Goal: Information Seeking & Learning: Learn about a topic

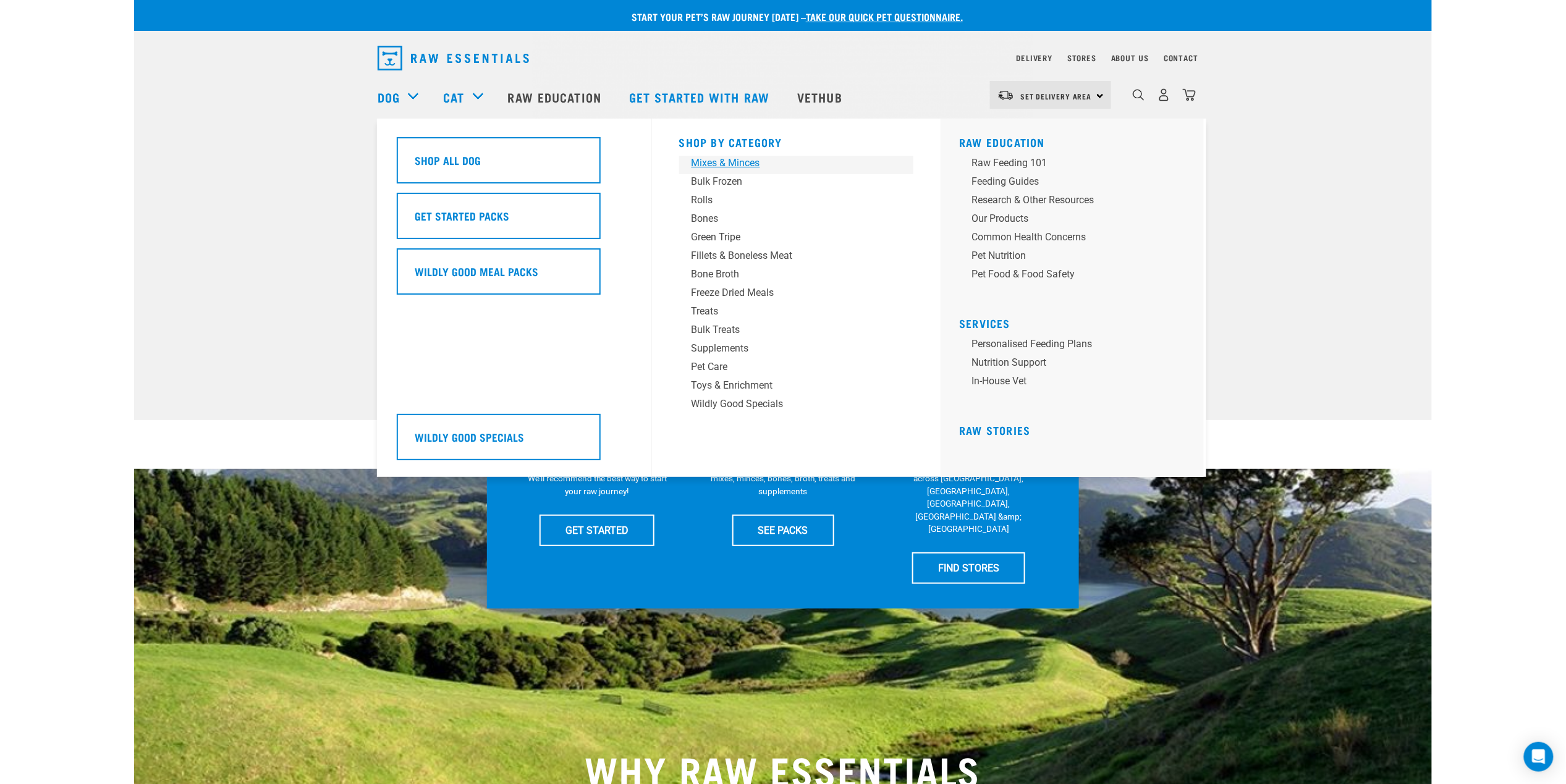
click at [737, 161] on div "Mixes & Minces" at bounding box center [787, 163] width 193 height 15
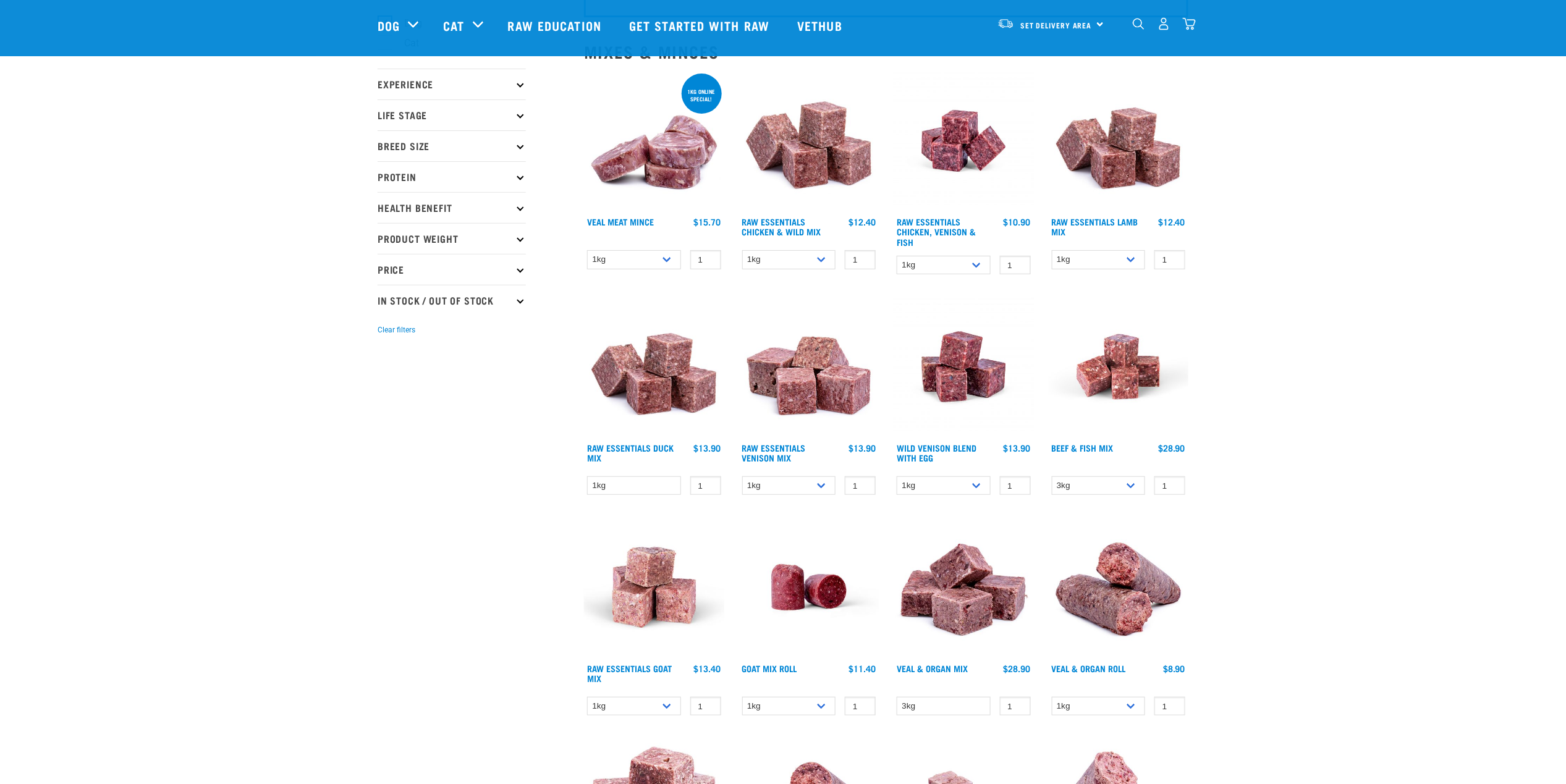
scroll to position [247, 0]
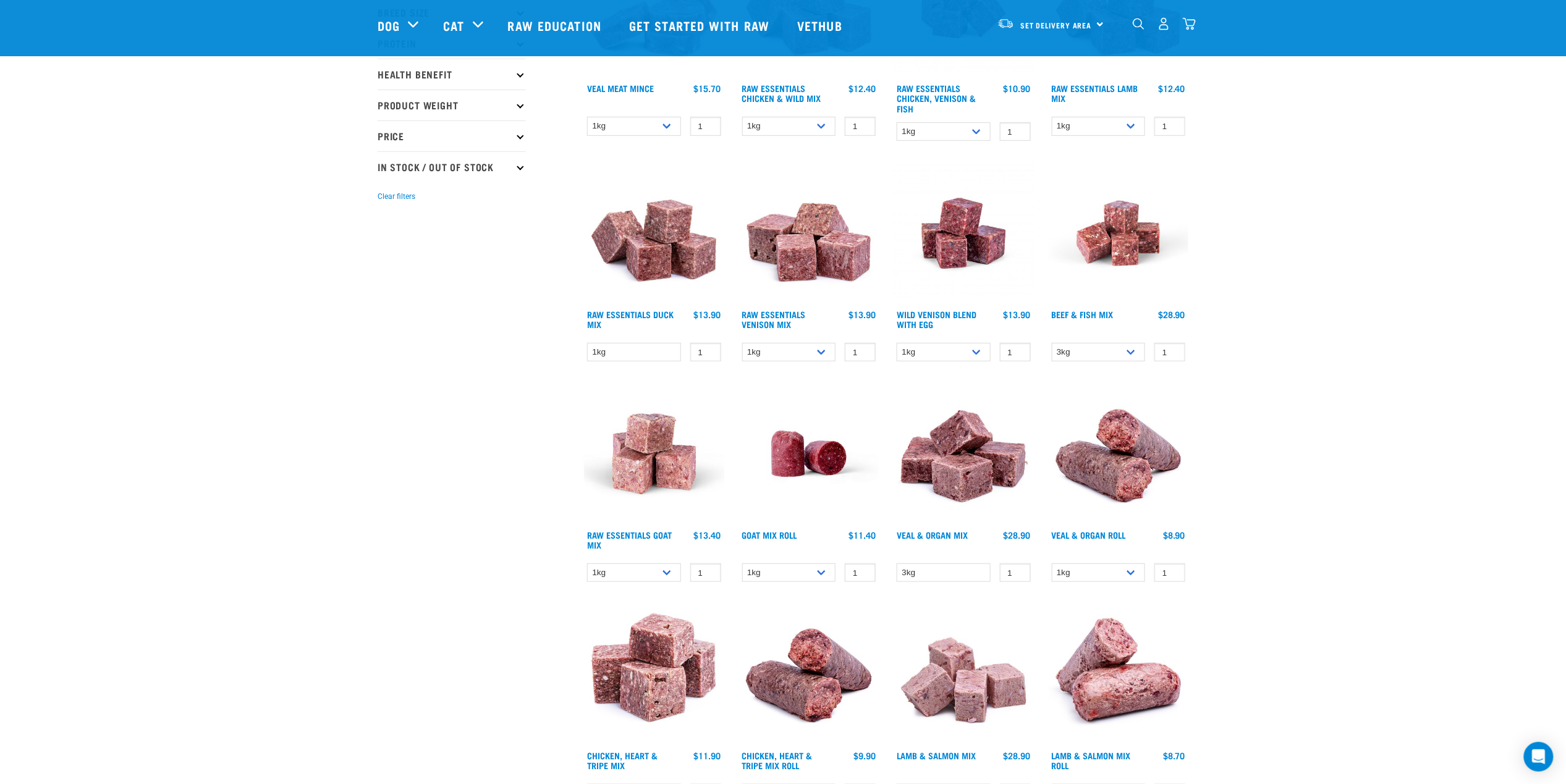
click at [1340, 354] on div "Start your pet’s raw journey today – take our quick pet questionnaire. Delivery…" at bounding box center [783, 750] width 1298 height 1993
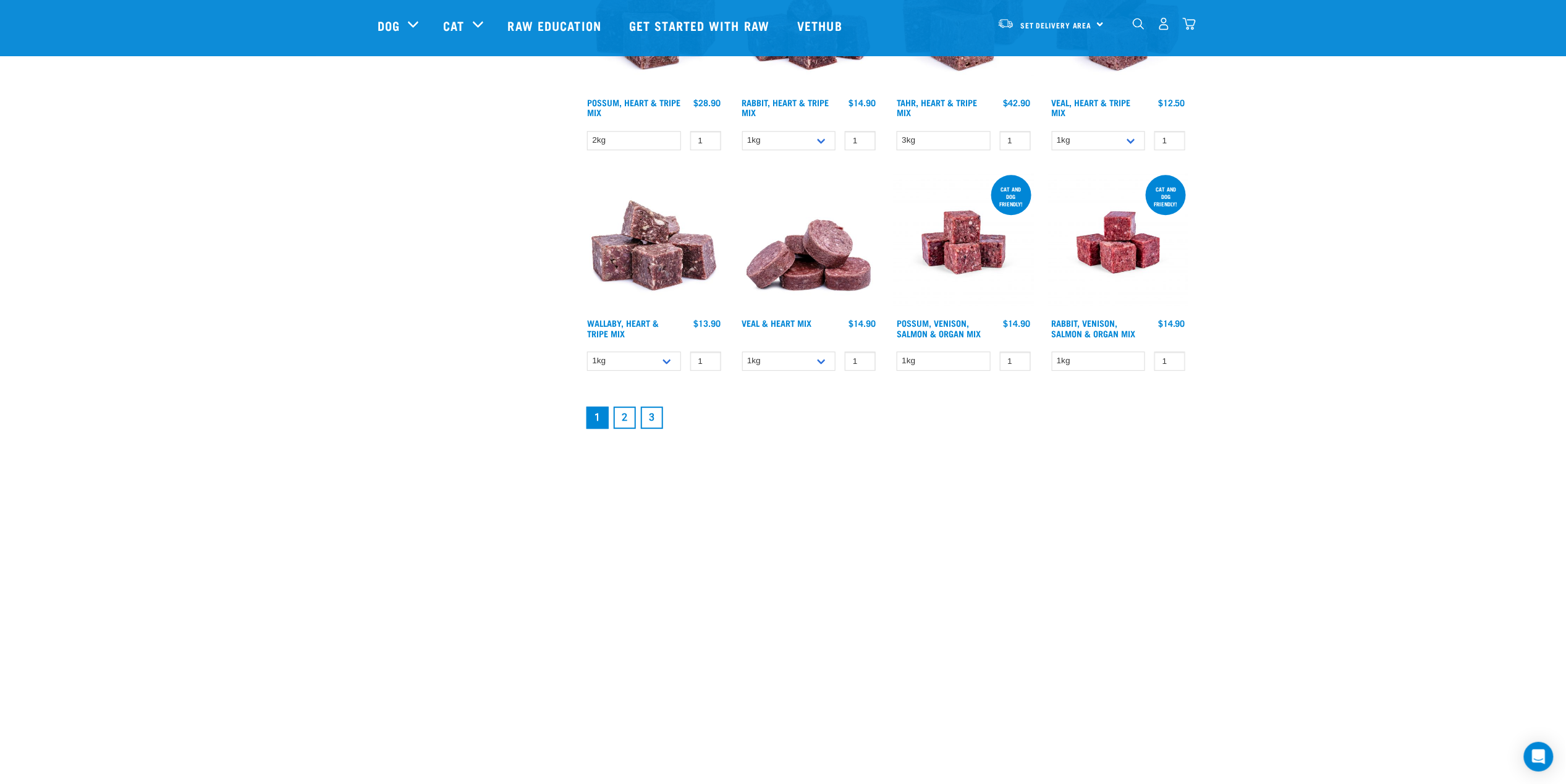
scroll to position [1483, 0]
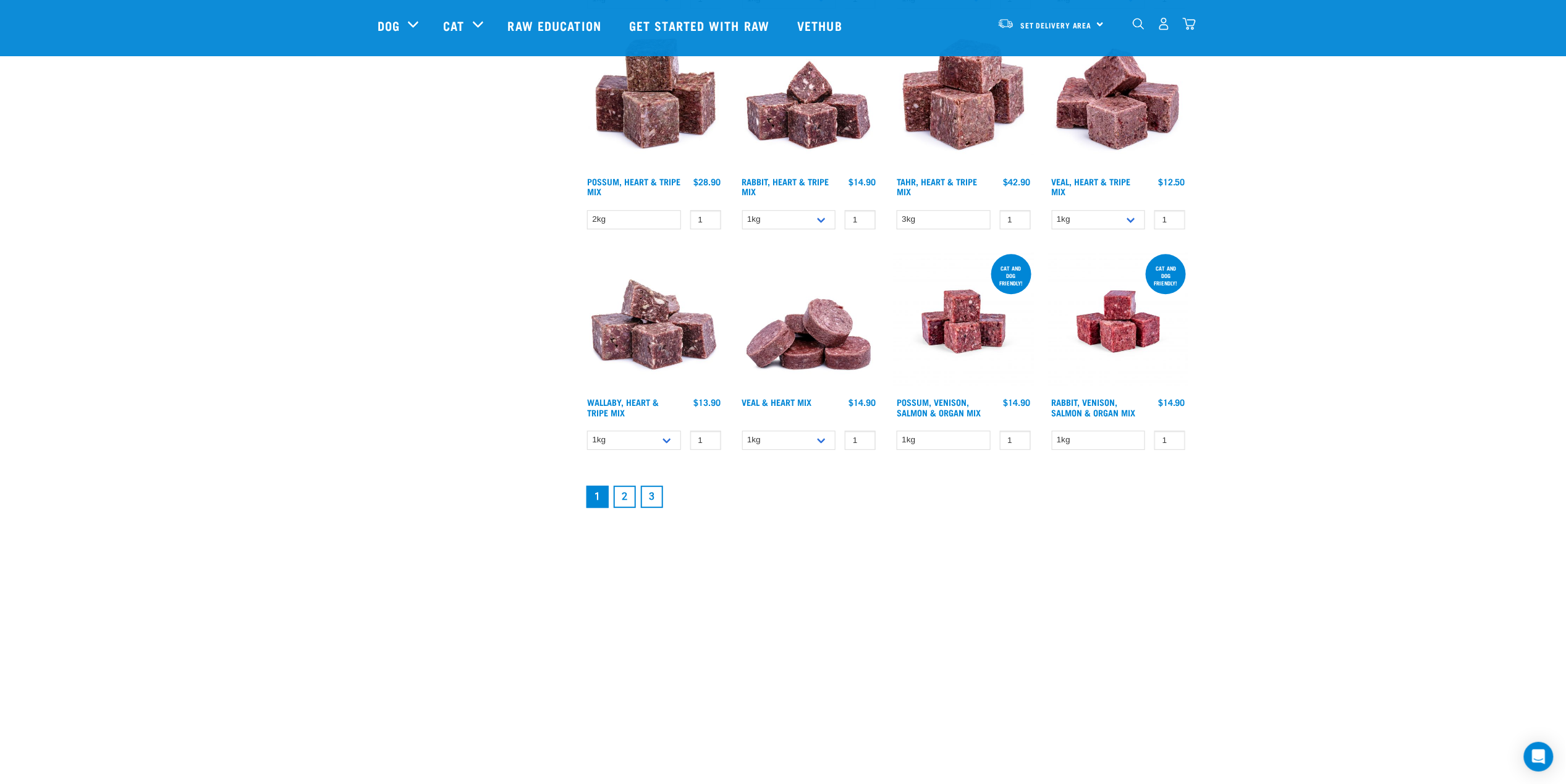
click at [628, 501] on link "2" at bounding box center [624, 496] width 22 height 22
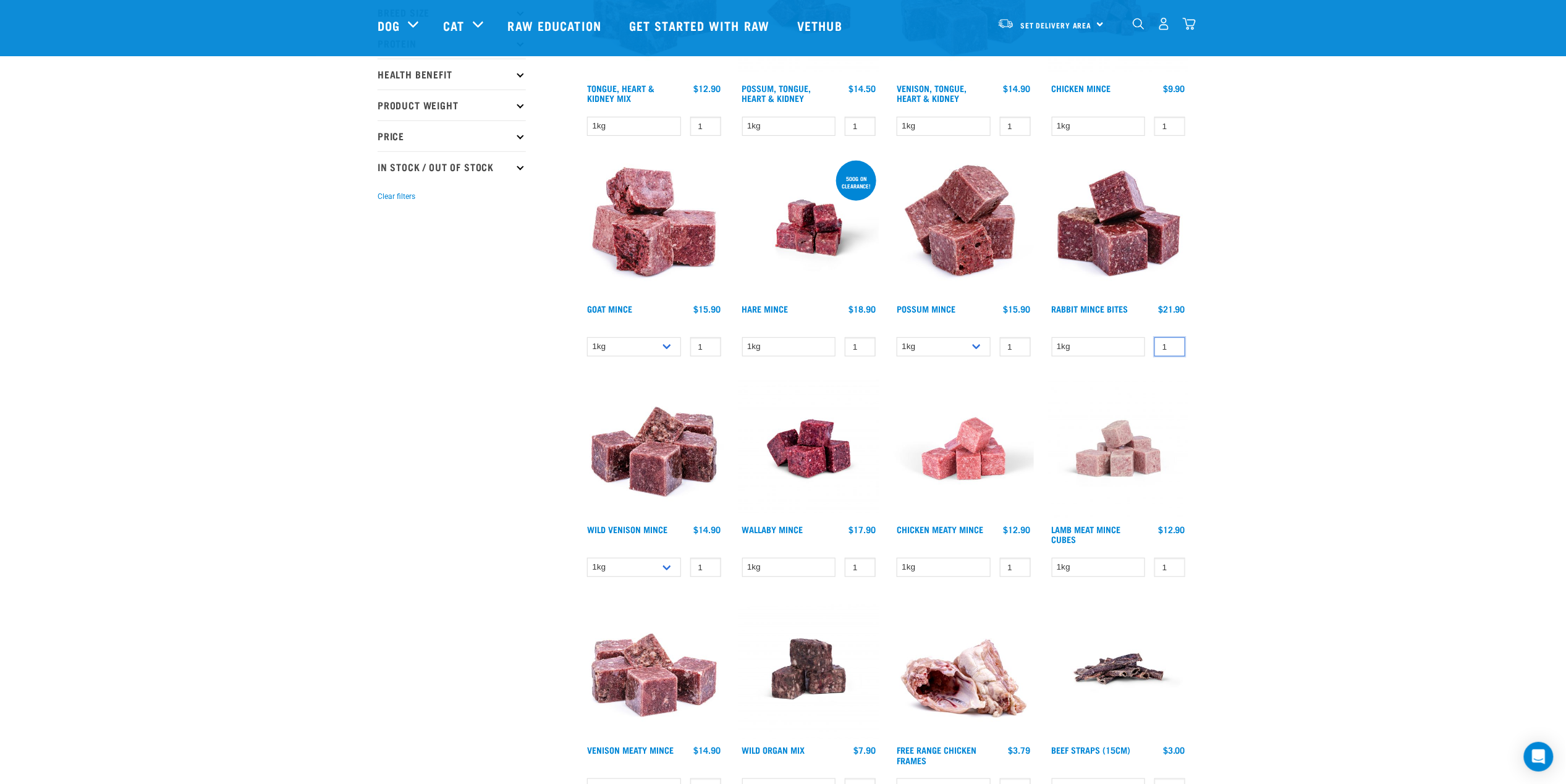
click at [1318, 339] on div "Start your pet’s raw journey today – take our quick pet questionnaire. Delivery…" at bounding box center [783, 746] width 1298 height 1988
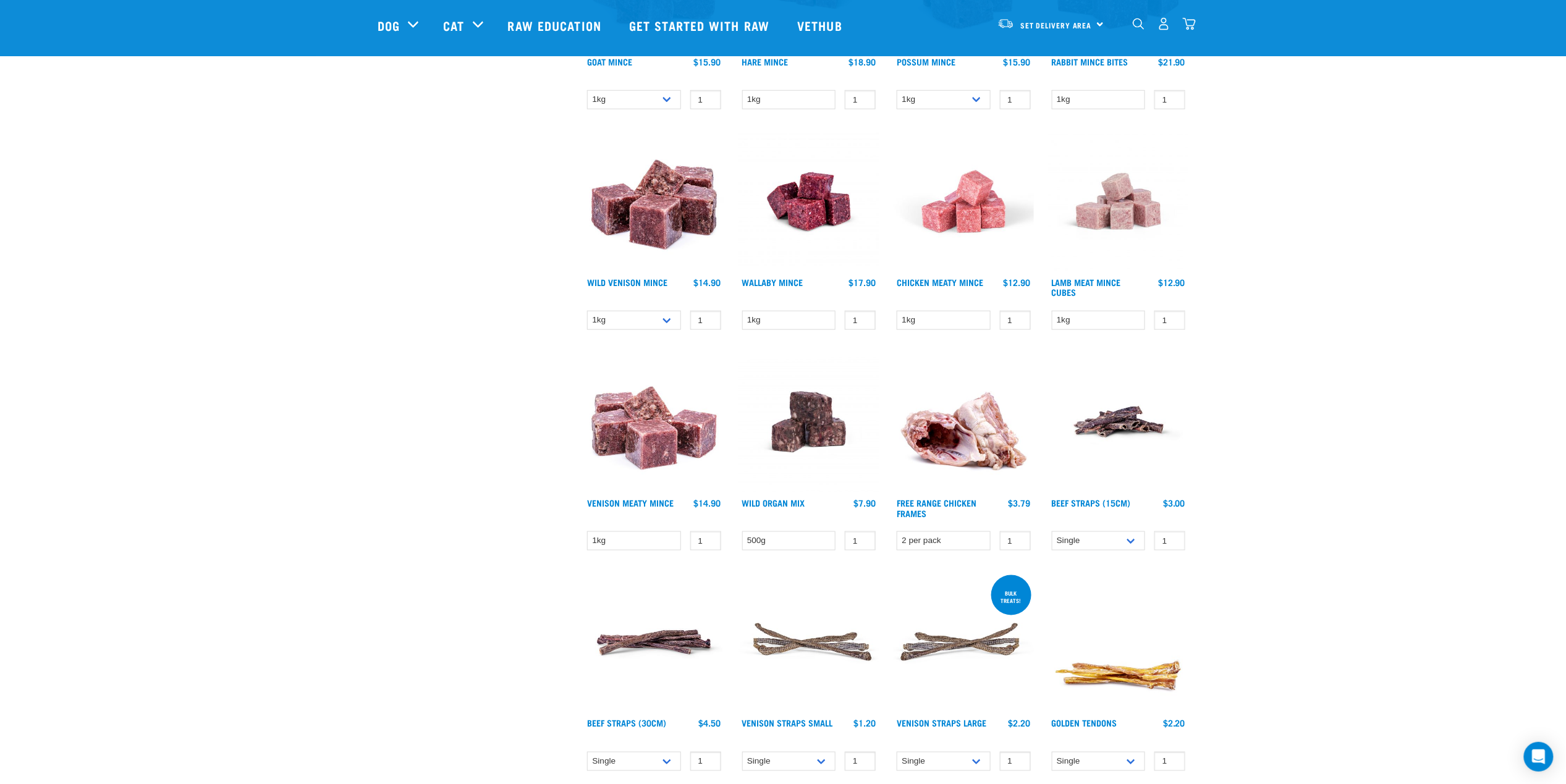
click at [1311, 349] on div "Start your pet’s raw journey today – take our quick pet questionnaire. Delivery…" at bounding box center [783, 499] width 1298 height 1988
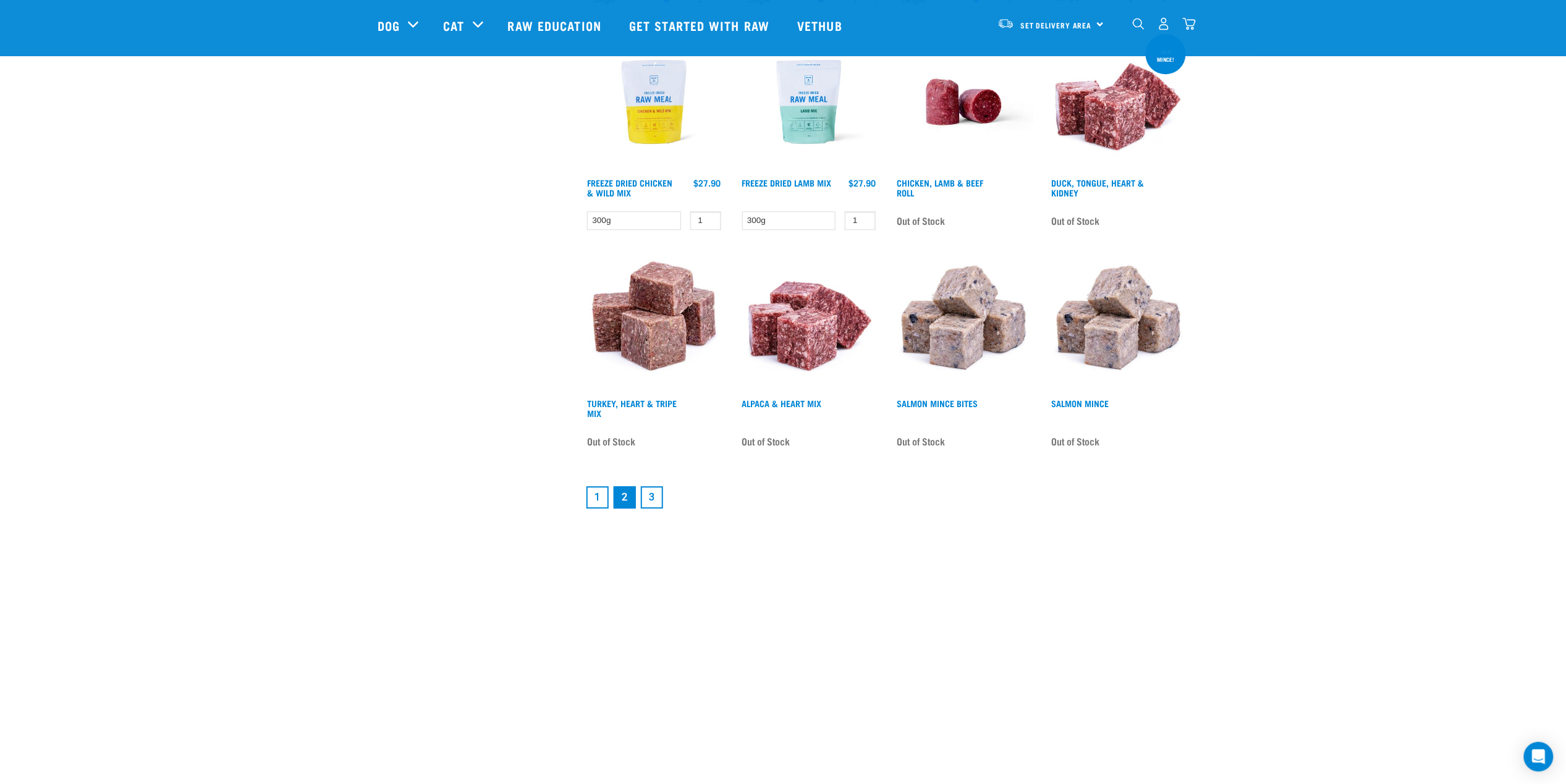
scroll to position [1483, 0]
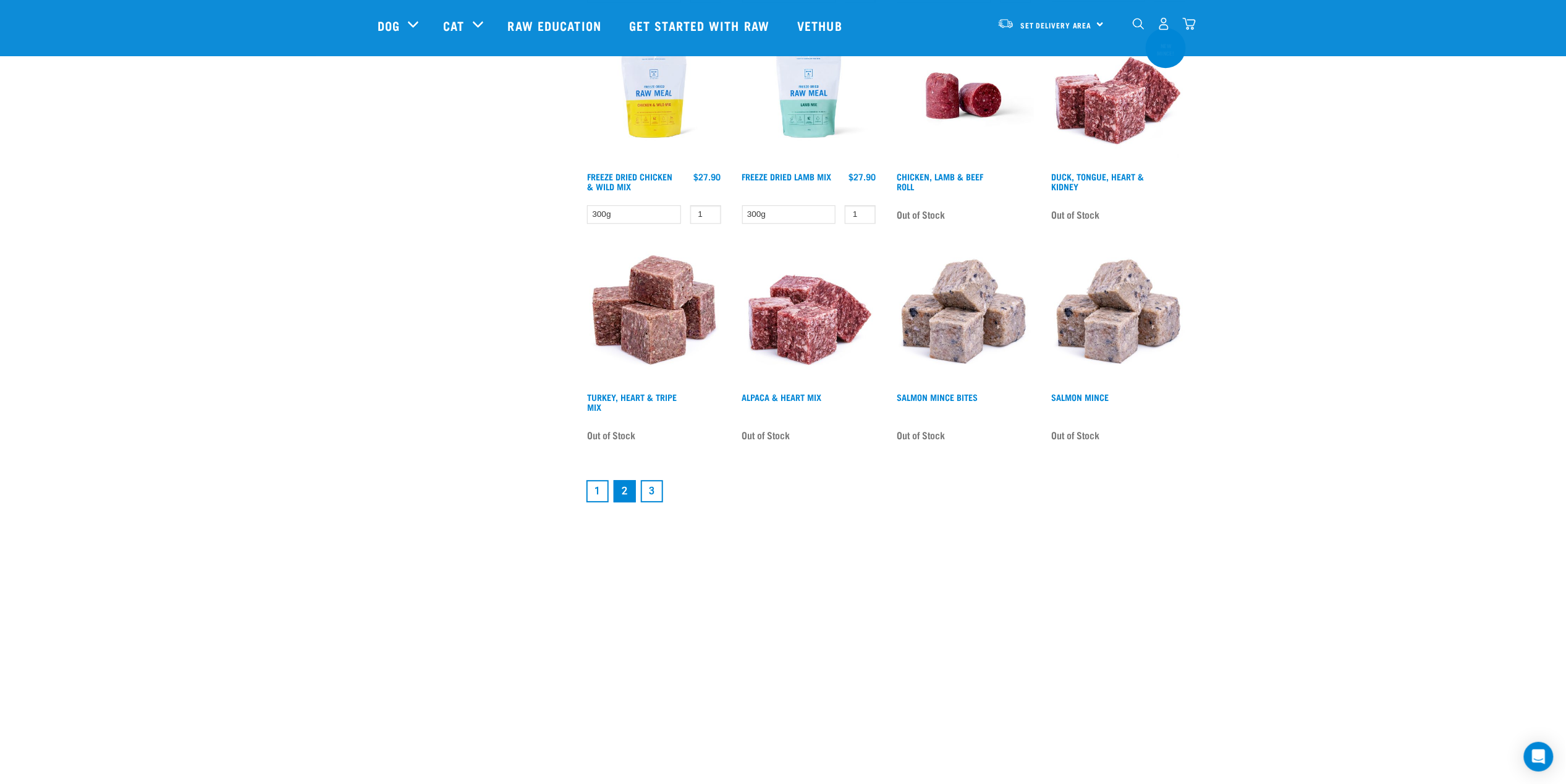
click at [656, 490] on link "3" at bounding box center [651, 490] width 22 height 22
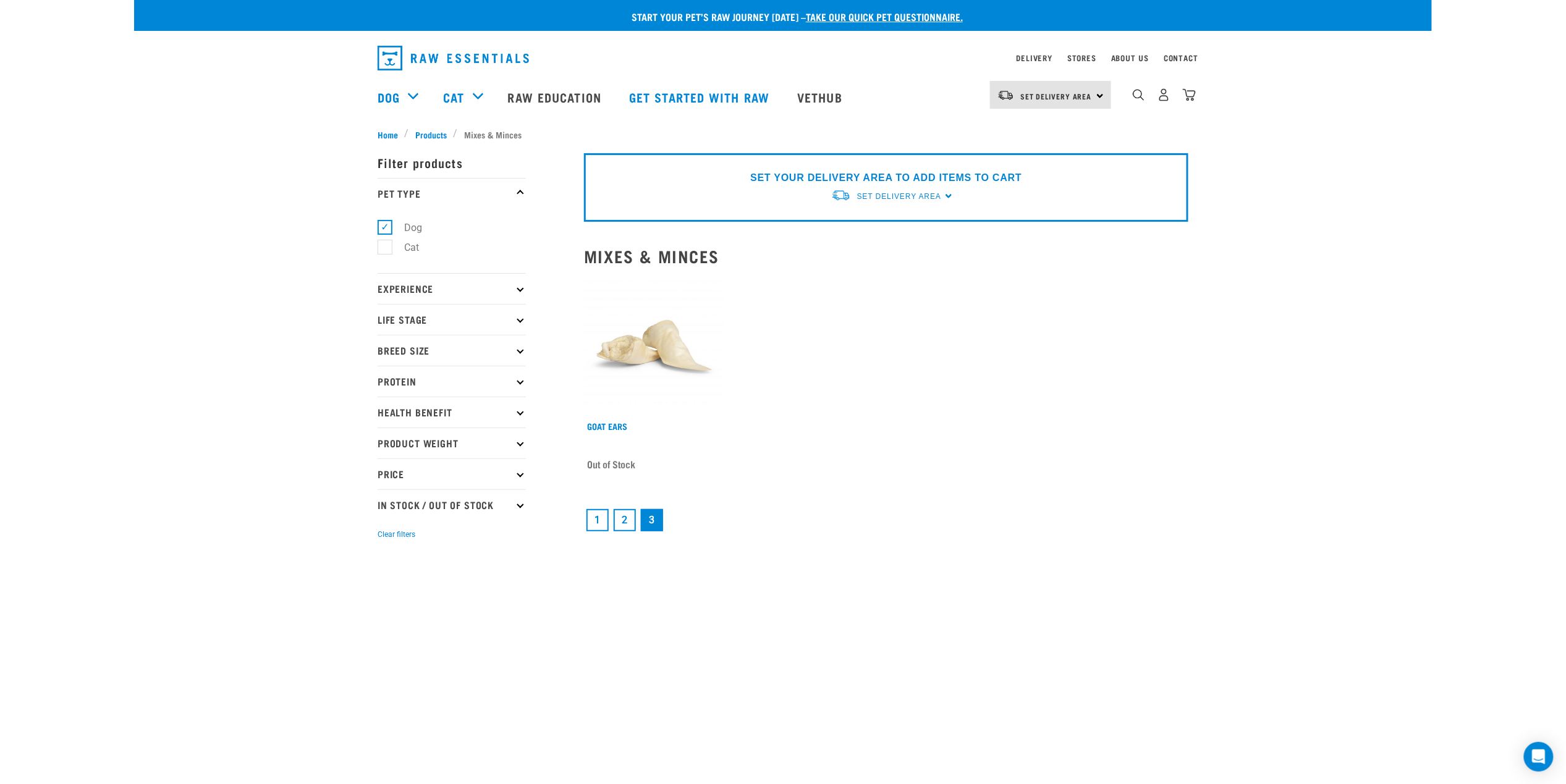
click at [597, 520] on link "1" at bounding box center [597, 520] width 22 height 22
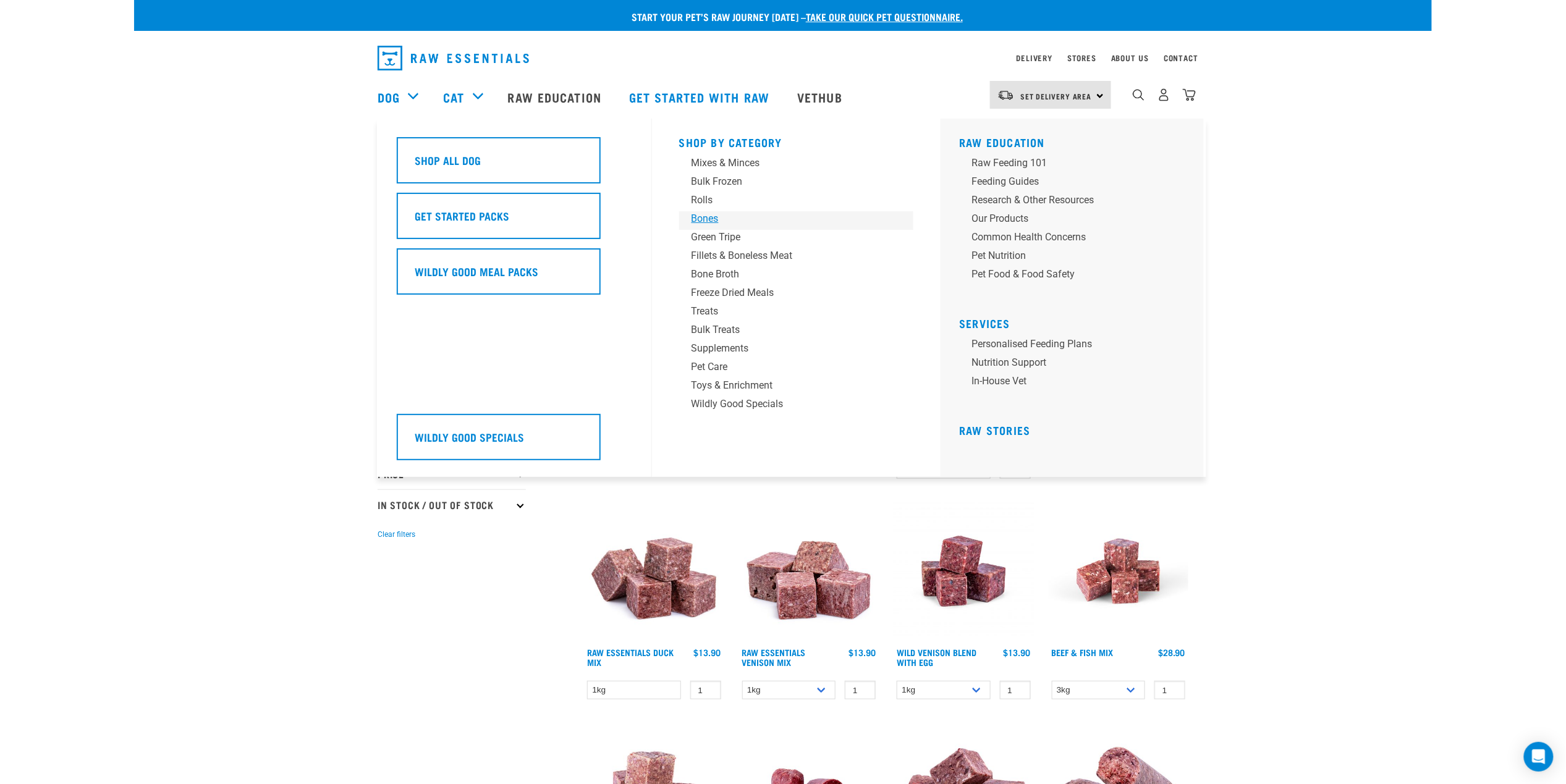
click at [710, 216] on div "Bones" at bounding box center [787, 219] width 193 height 15
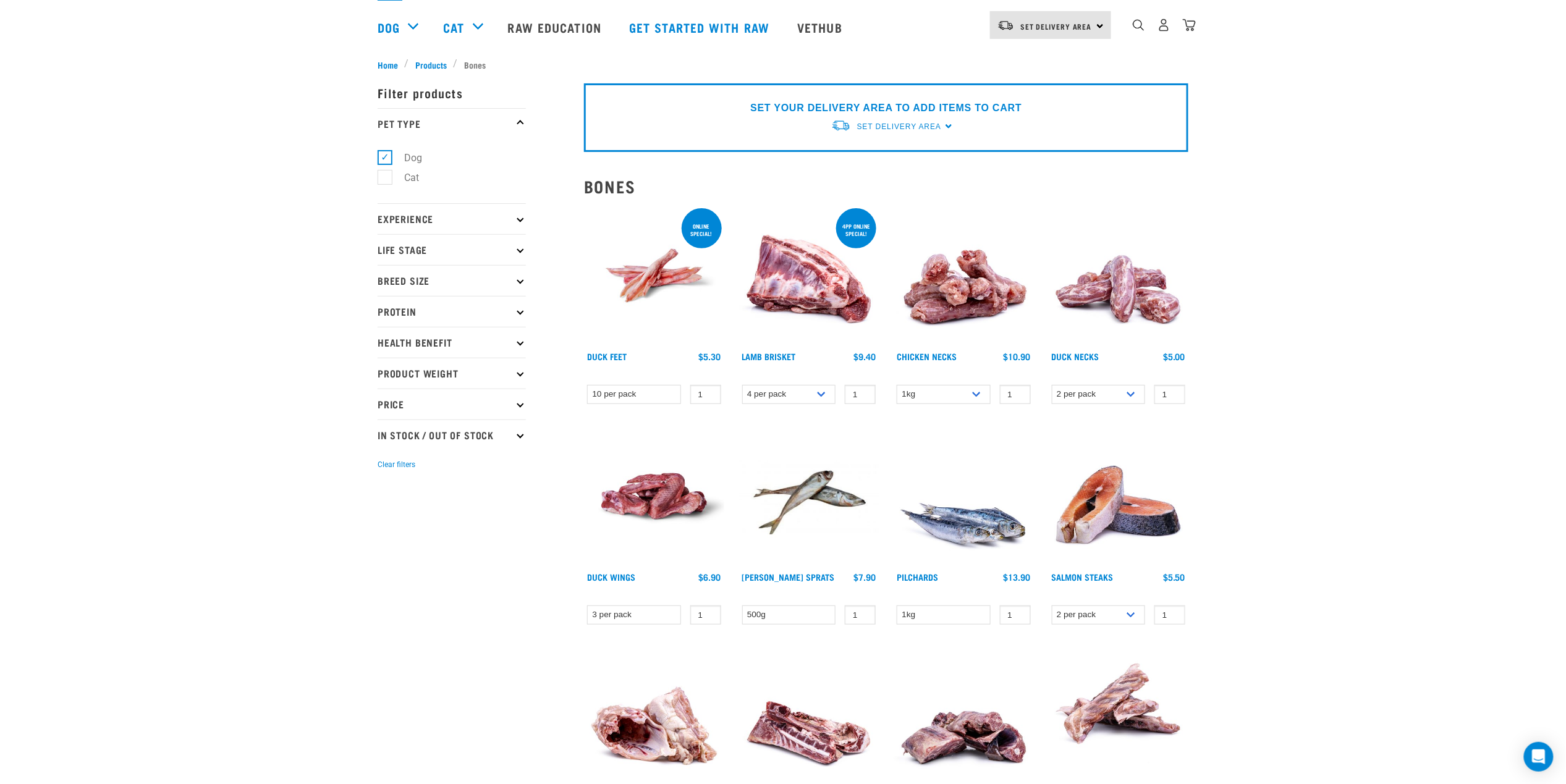
scroll to position [164, 0]
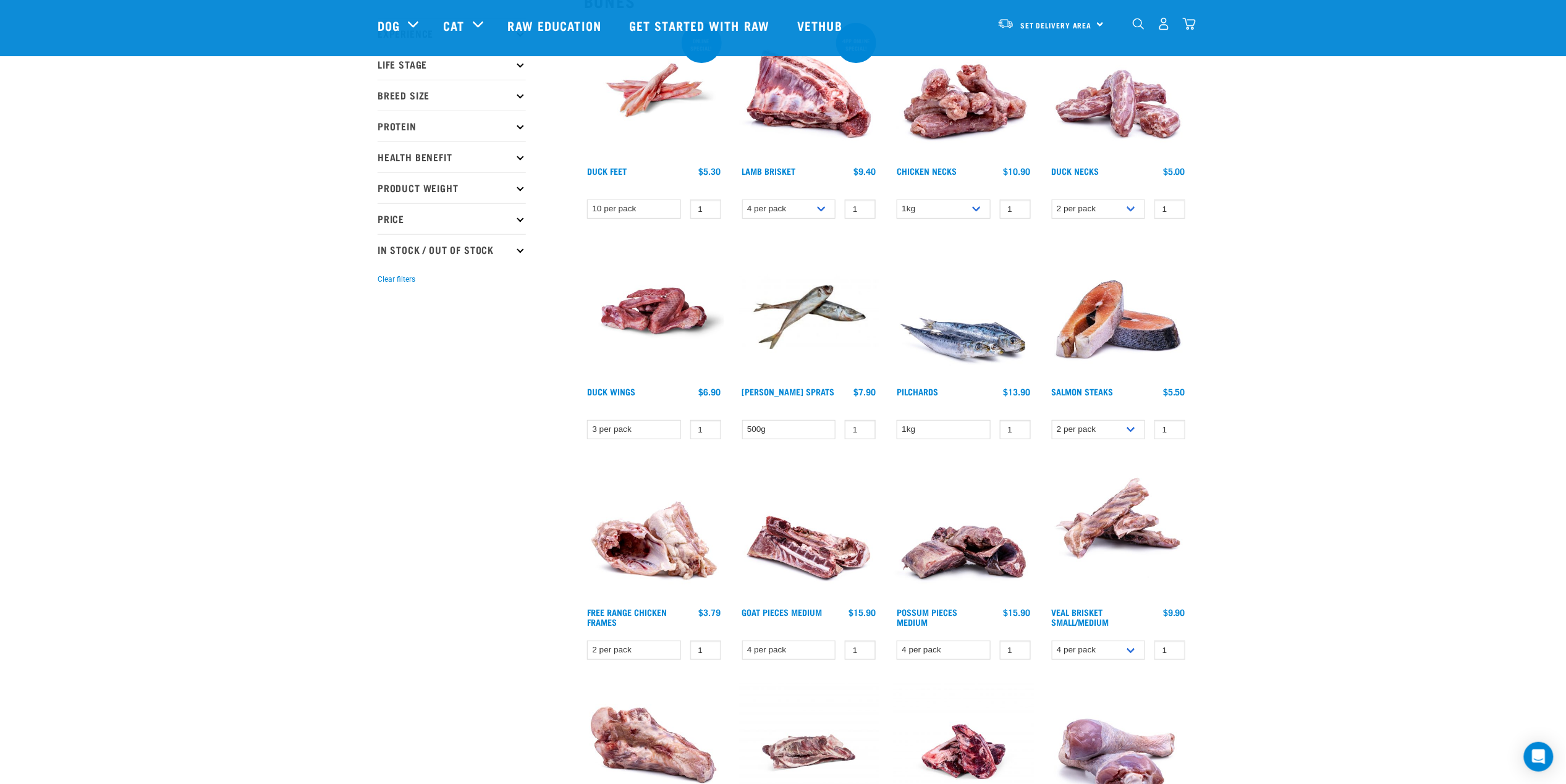
click at [1373, 410] on div "Start your pet’s raw journey today – take our quick pet questionnaire. Delivery…" at bounding box center [783, 753] width 1298 height 1835
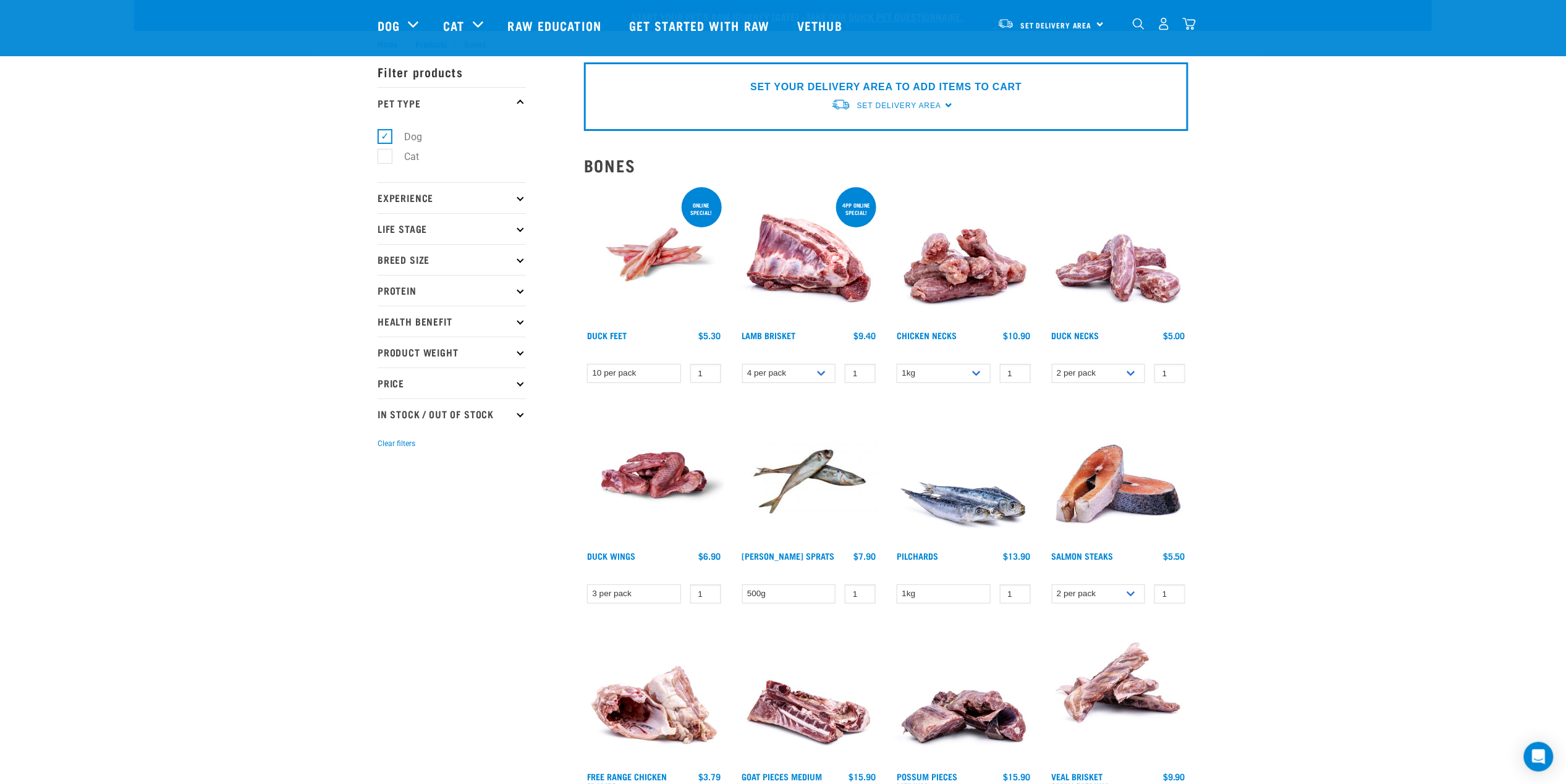
scroll to position [82, 0]
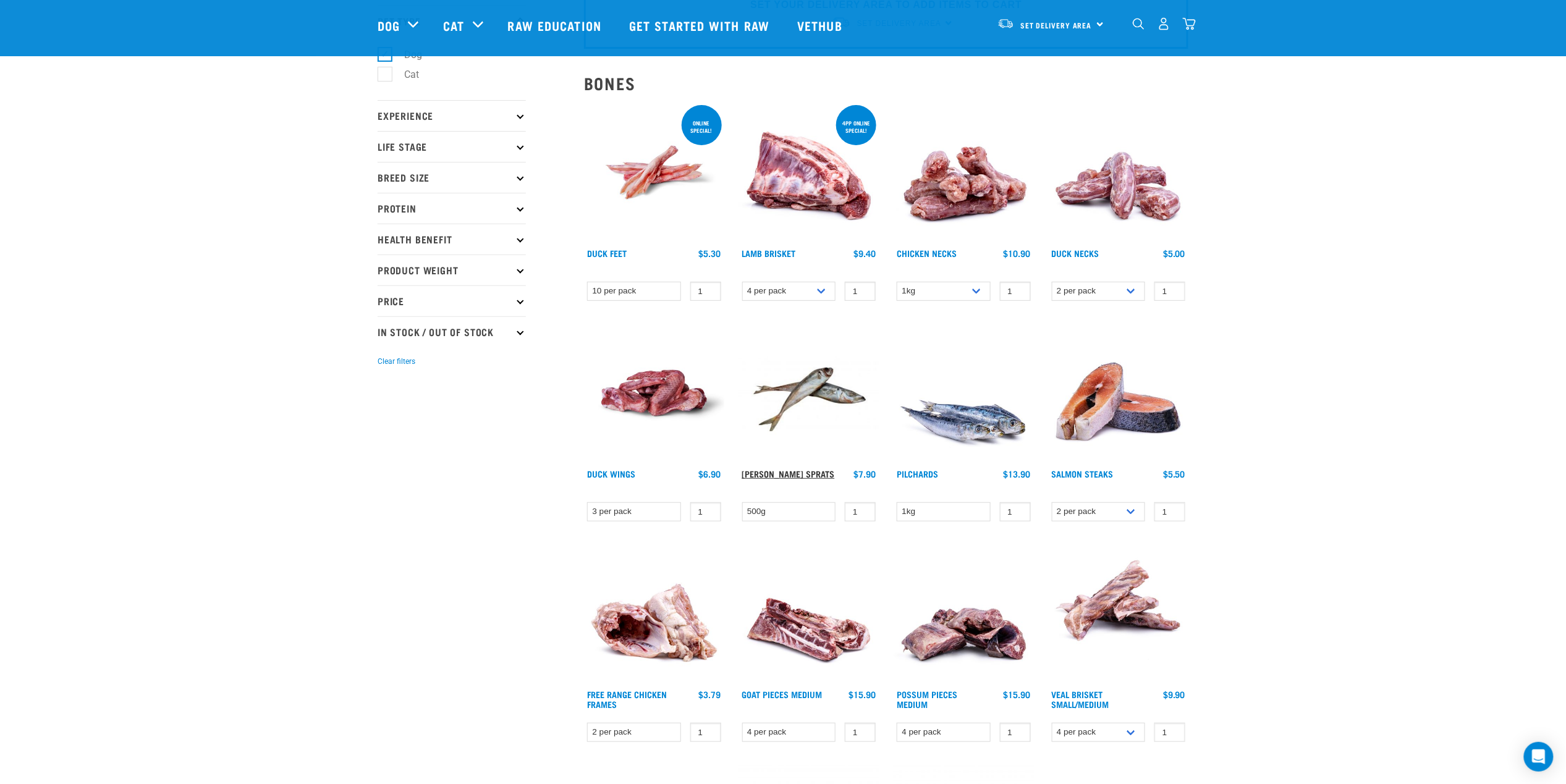
click at [784, 474] on link "[PERSON_NAME][MEDICAL_DATA] Sprats" at bounding box center [789, 474] width 93 height 4
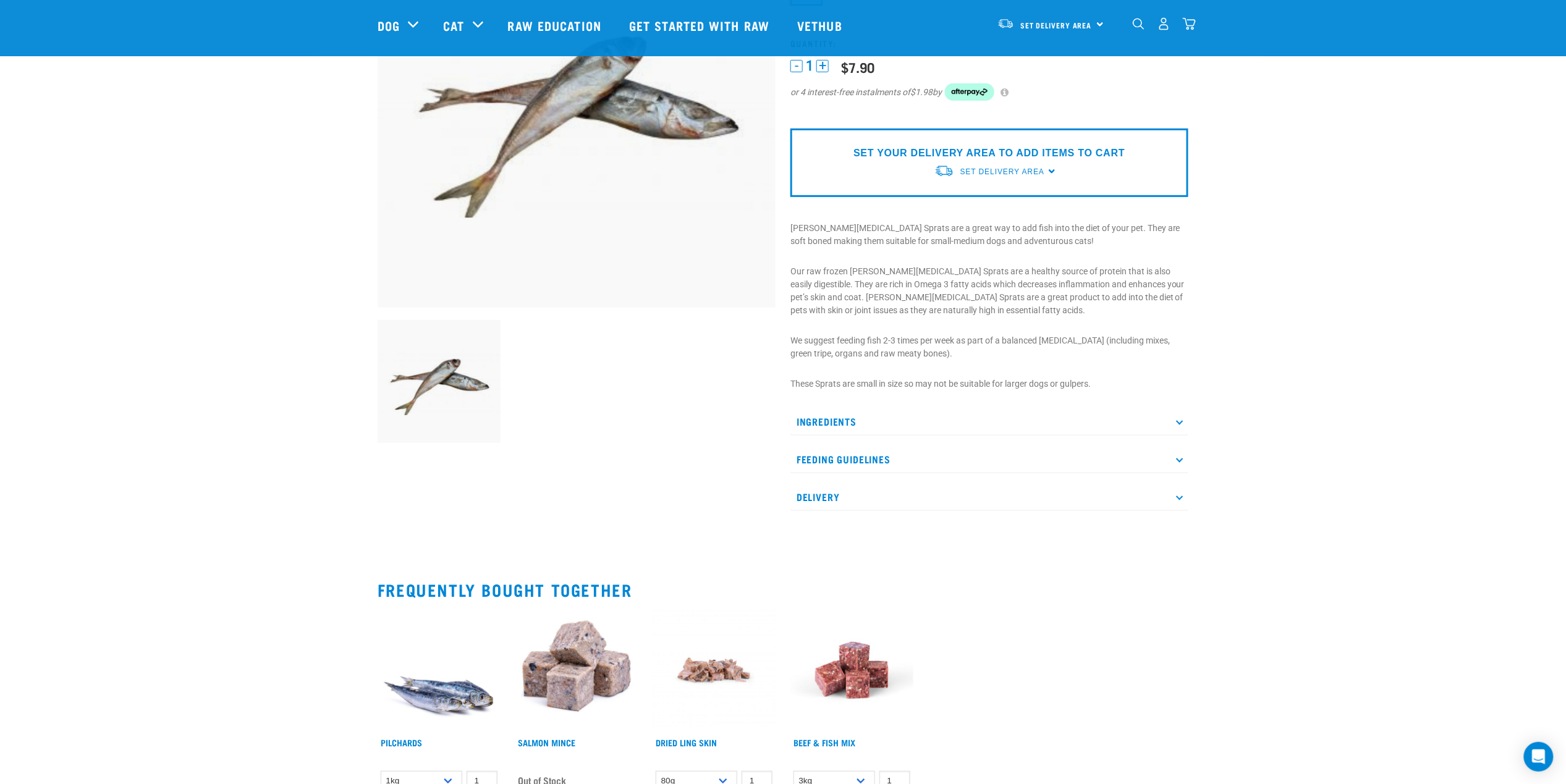
scroll to position [247, 0]
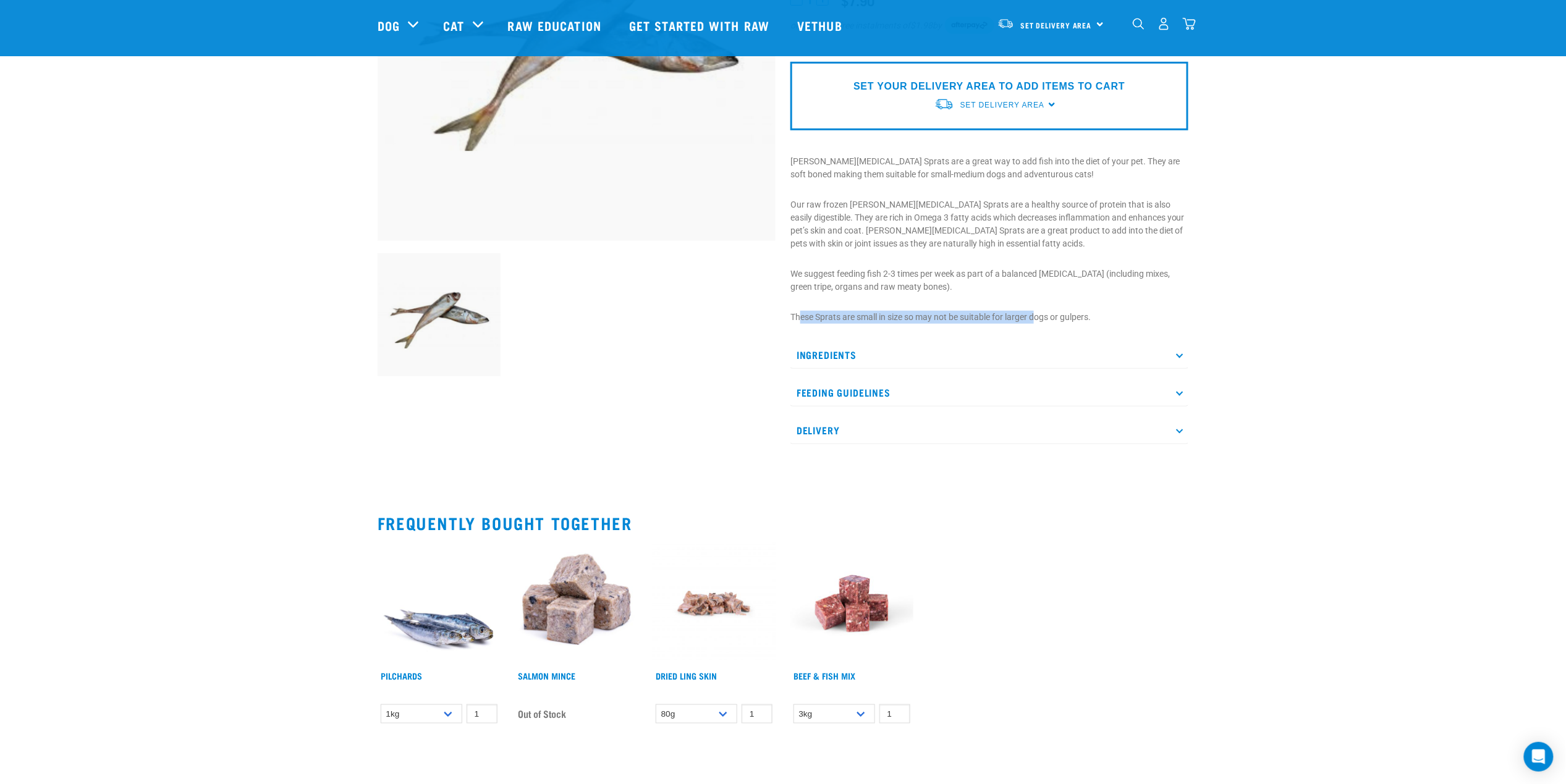
drag, startPoint x: 802, startPoint y: 311, endPoint x: 1039, endPoint y: 316, distance: 237.1
click at [1039, 316] on p "These Sprats are small in size so may not be suitable for larger dogs or gulper…" at bounding box center [989, 317] width 398 height 13
click at [957, 288] on p "We suggest feeding fish 2-3 times per week as part of a balanced raw diet (incl…" at bounding box center [989, 280] width 398 height 26
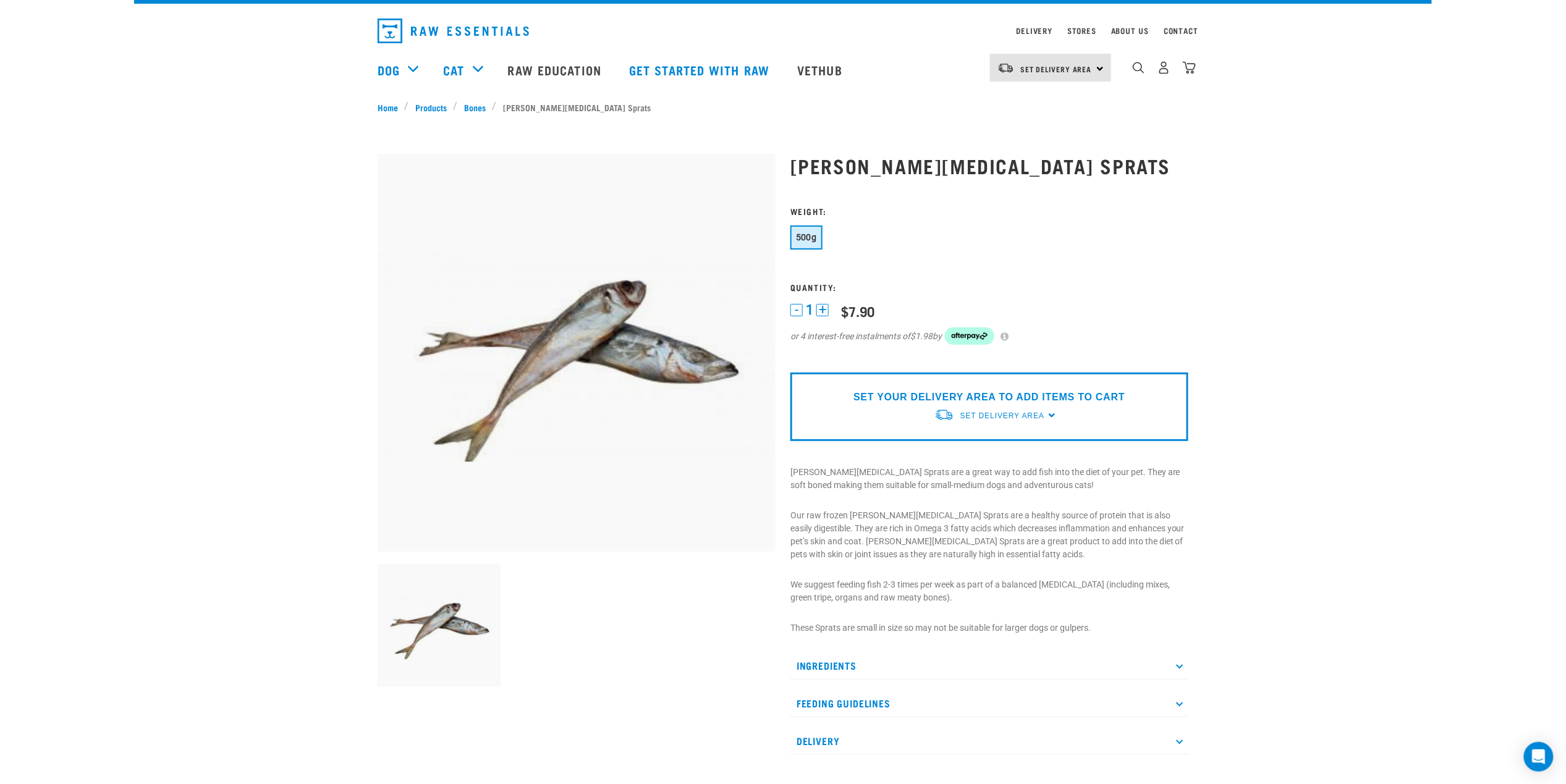
scroll to position [0, 0]
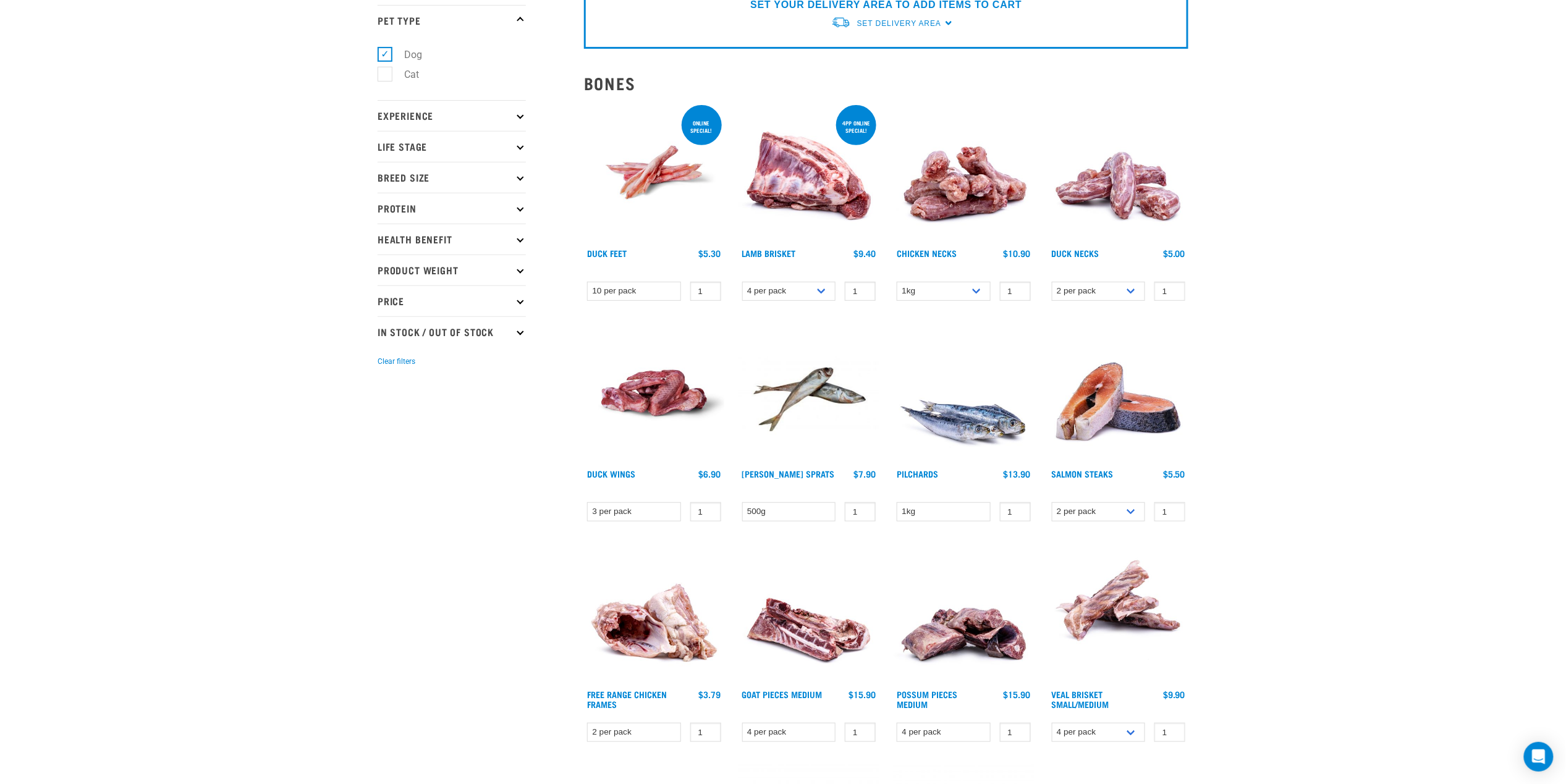
click at [958, 411] on img at bounding box center [964, 393] width 141 height 140
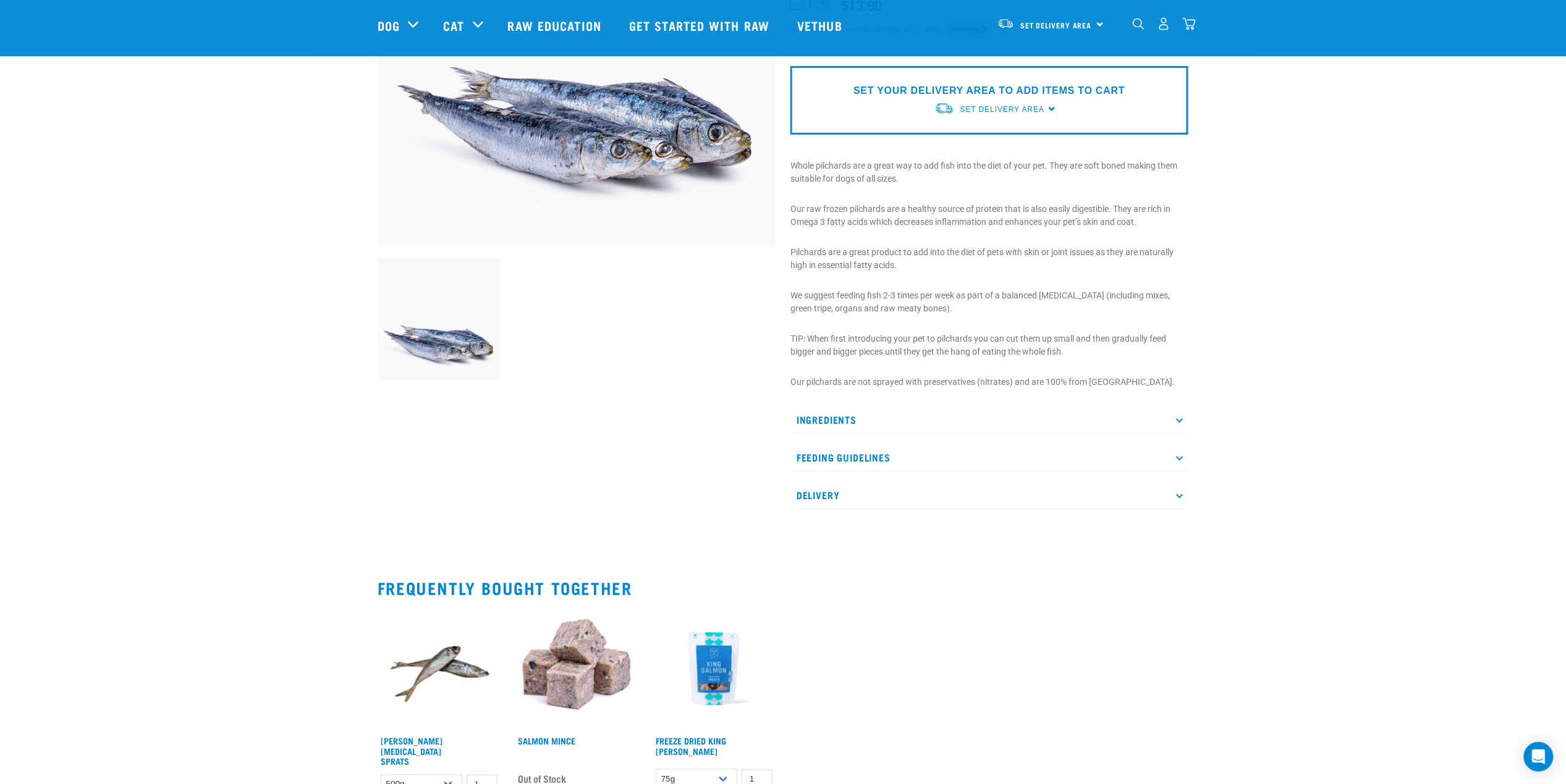
scroll to position [247, 0]
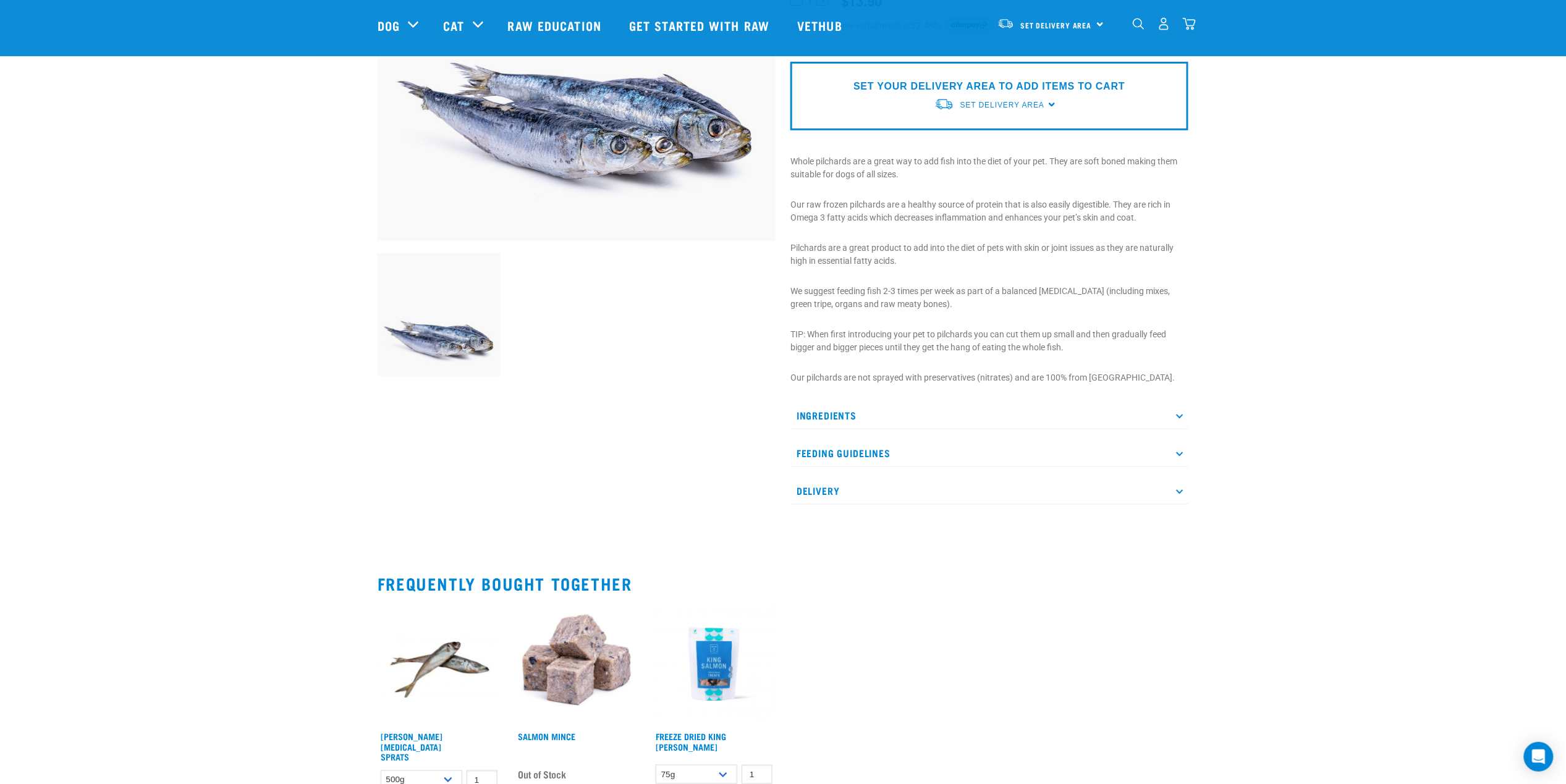
click at [979, 317] on div "Pilchards 1" at bounding box center [989, 174] width 413 height 696
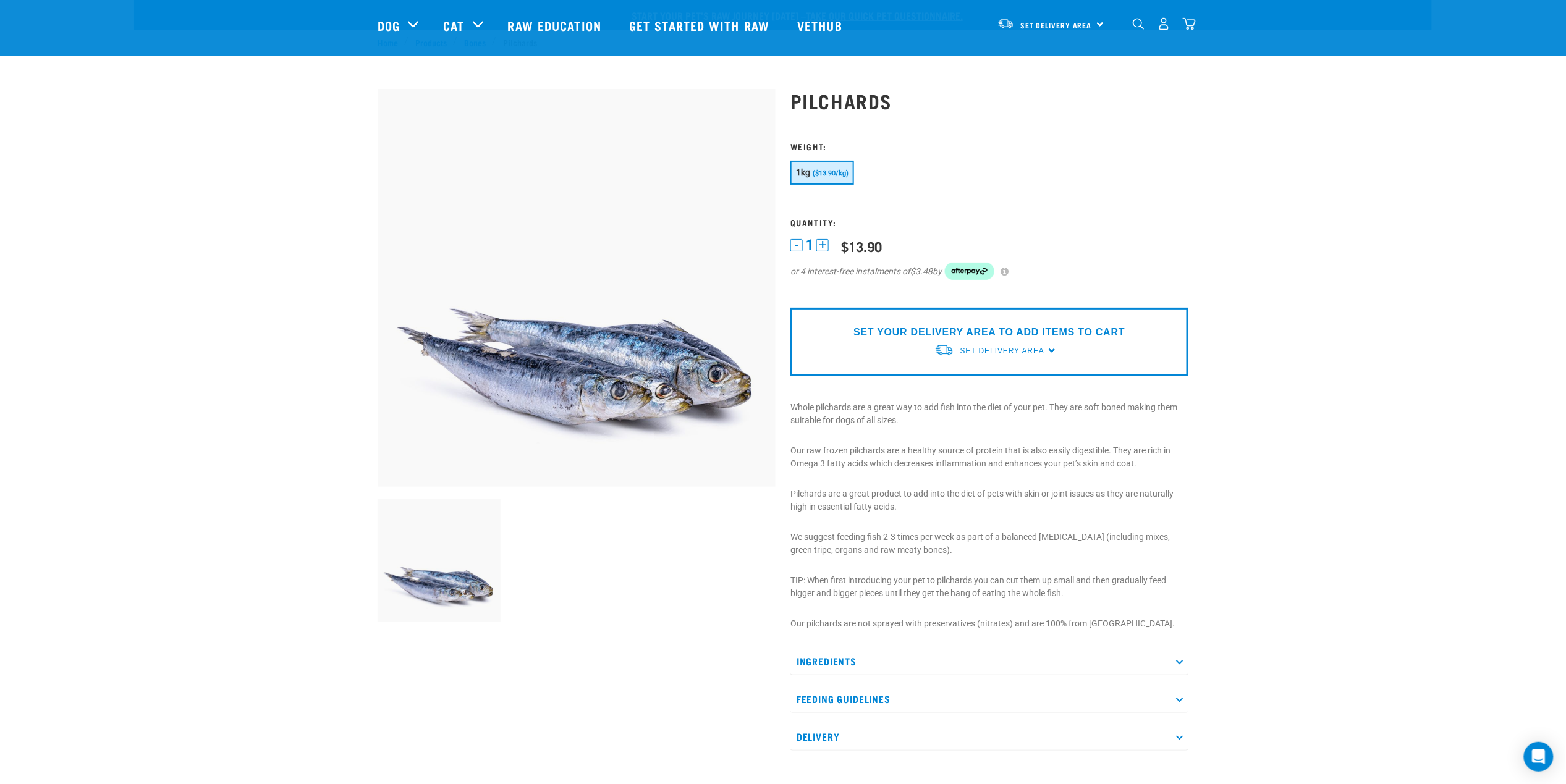
scroll to position [0, 0]
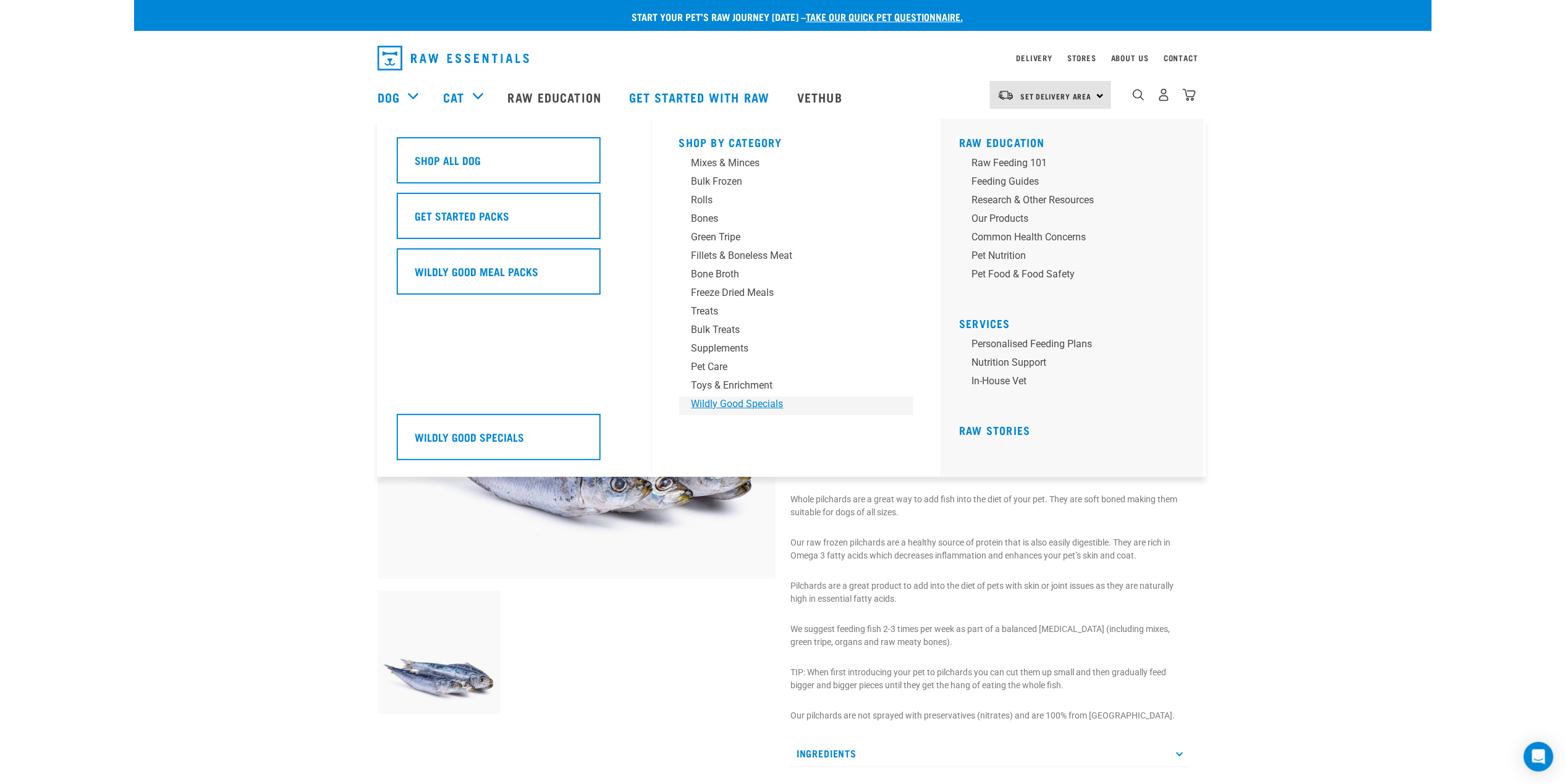
click at [735, 401] on div "Wildly Good Specials" at bounding box center [787, 404] width 193 height 15
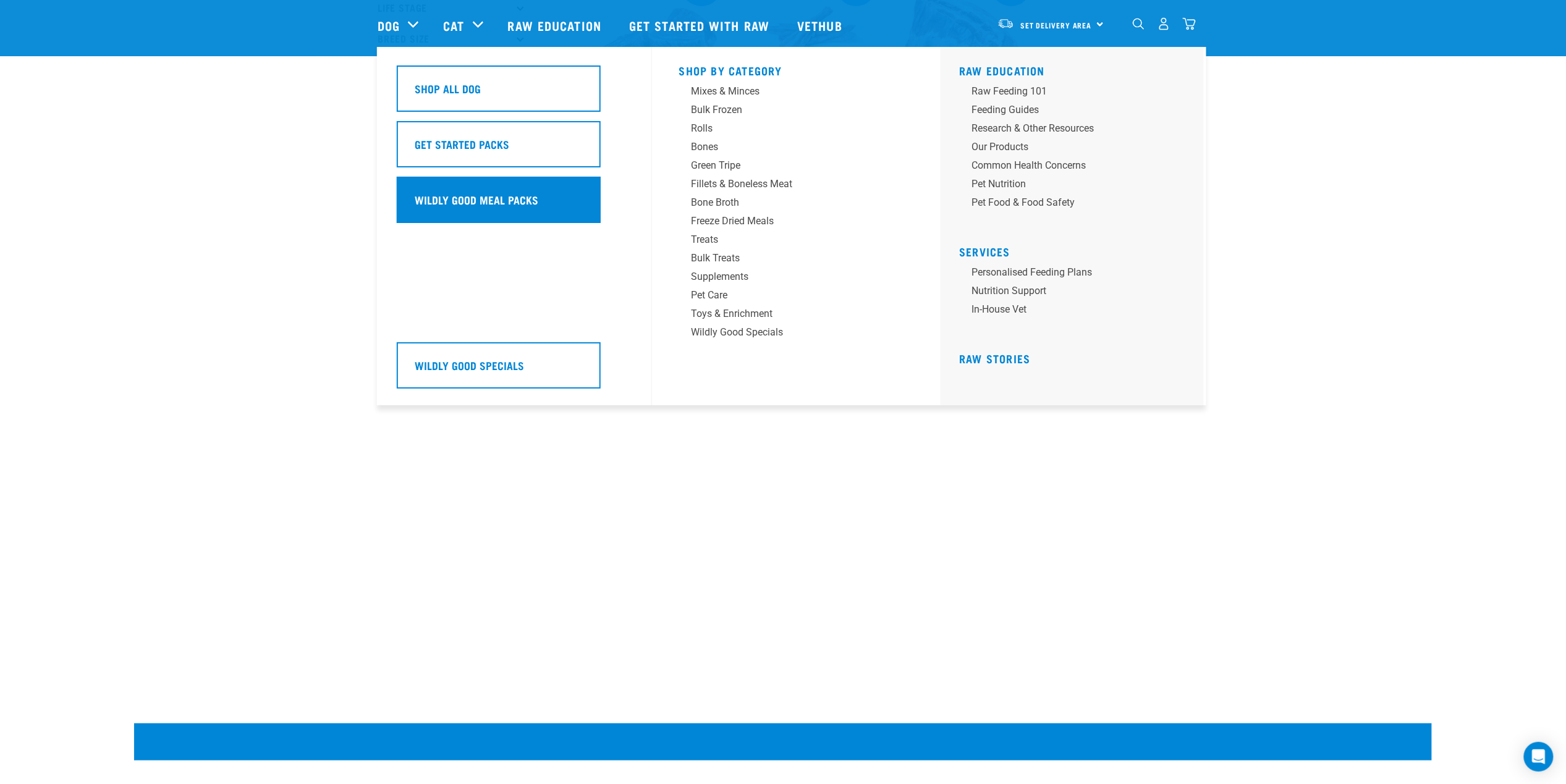
scroll to position [247, 0]
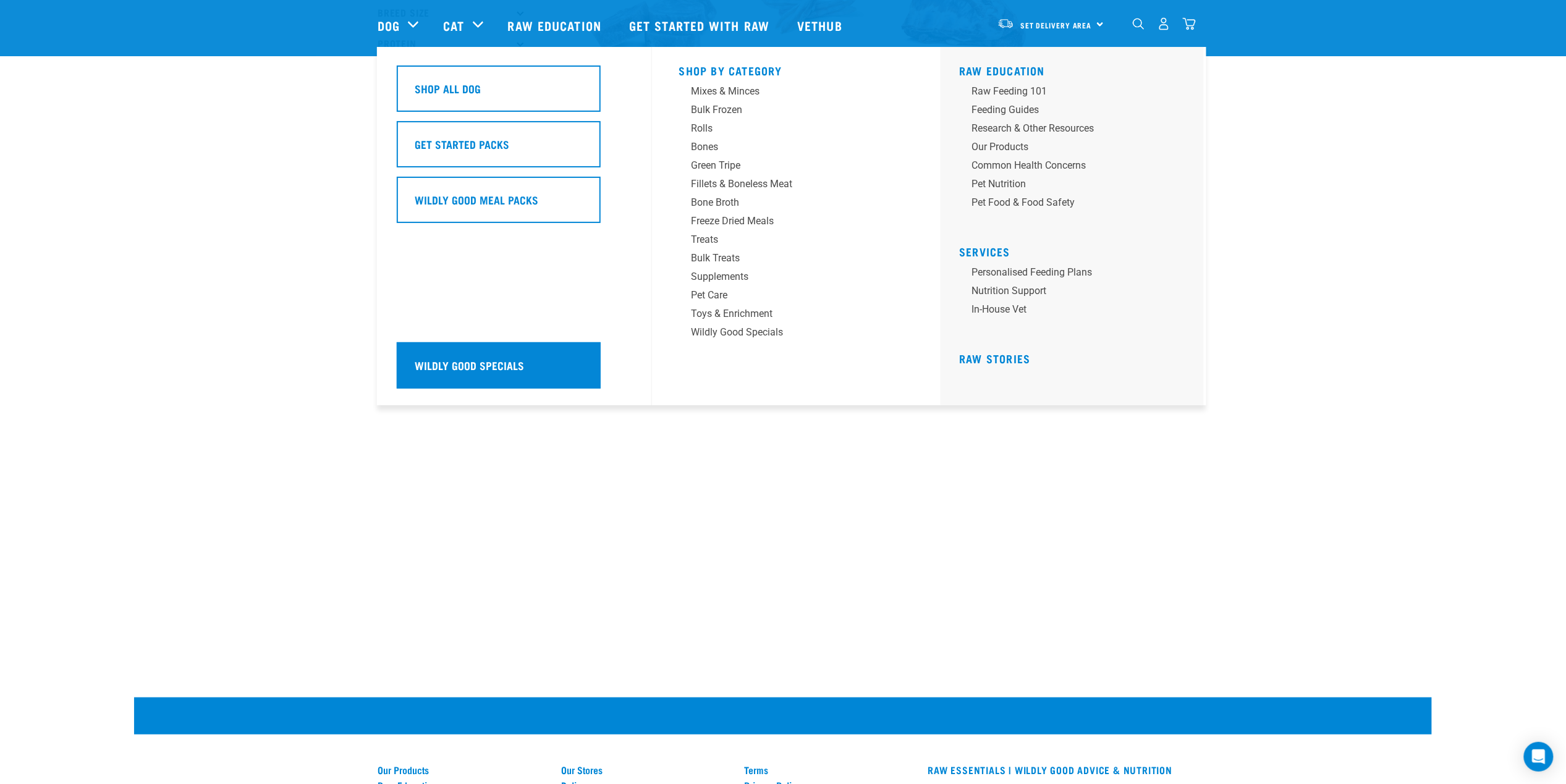
click at [520, 359] on h5 "Wildly Good Specials" at bounding box center [469, 365] width 109 height 16
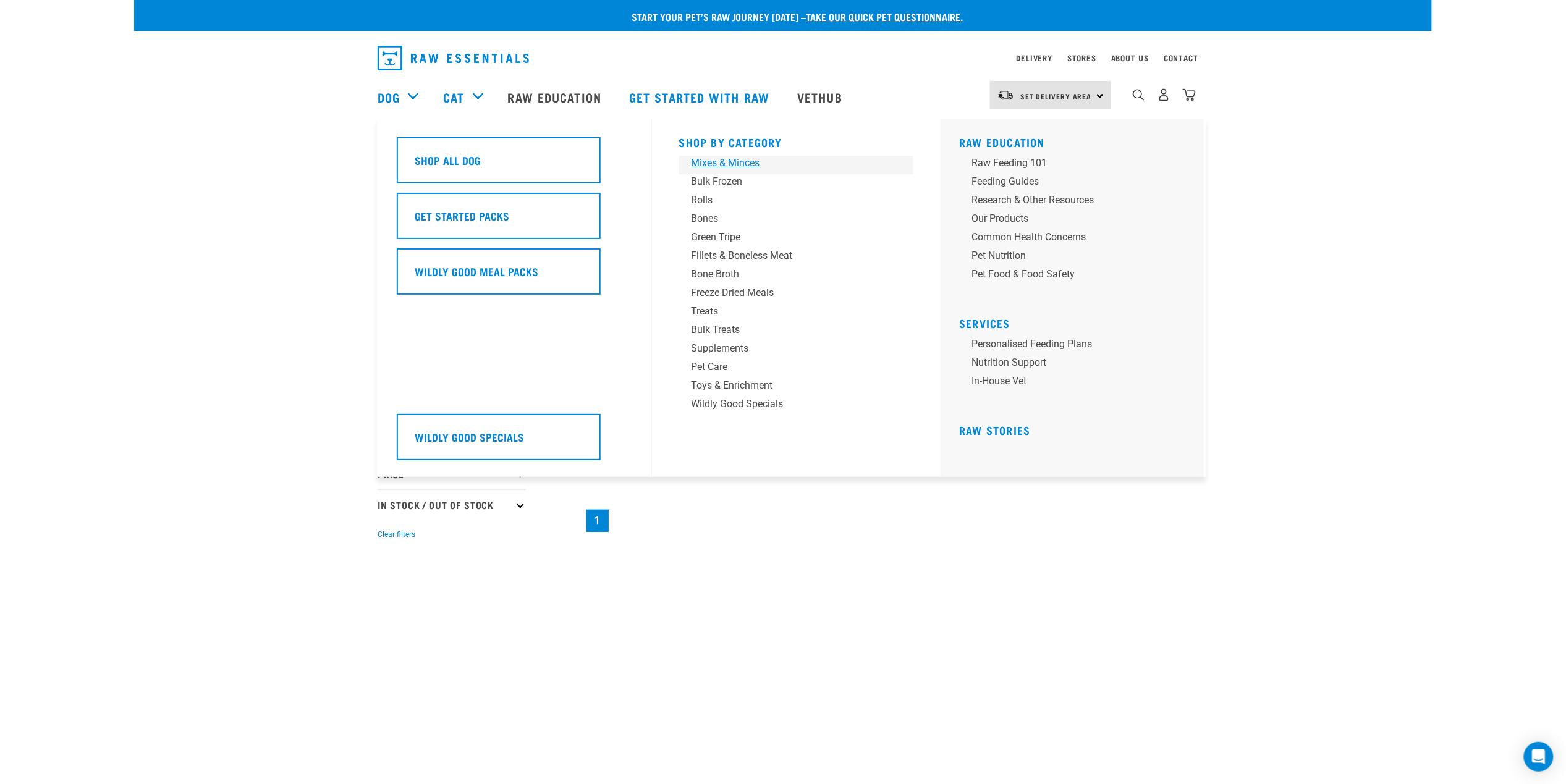
click at [728, 163] on div "Mixes & Minces" at bounding box center [787, 163] width 193 height 15
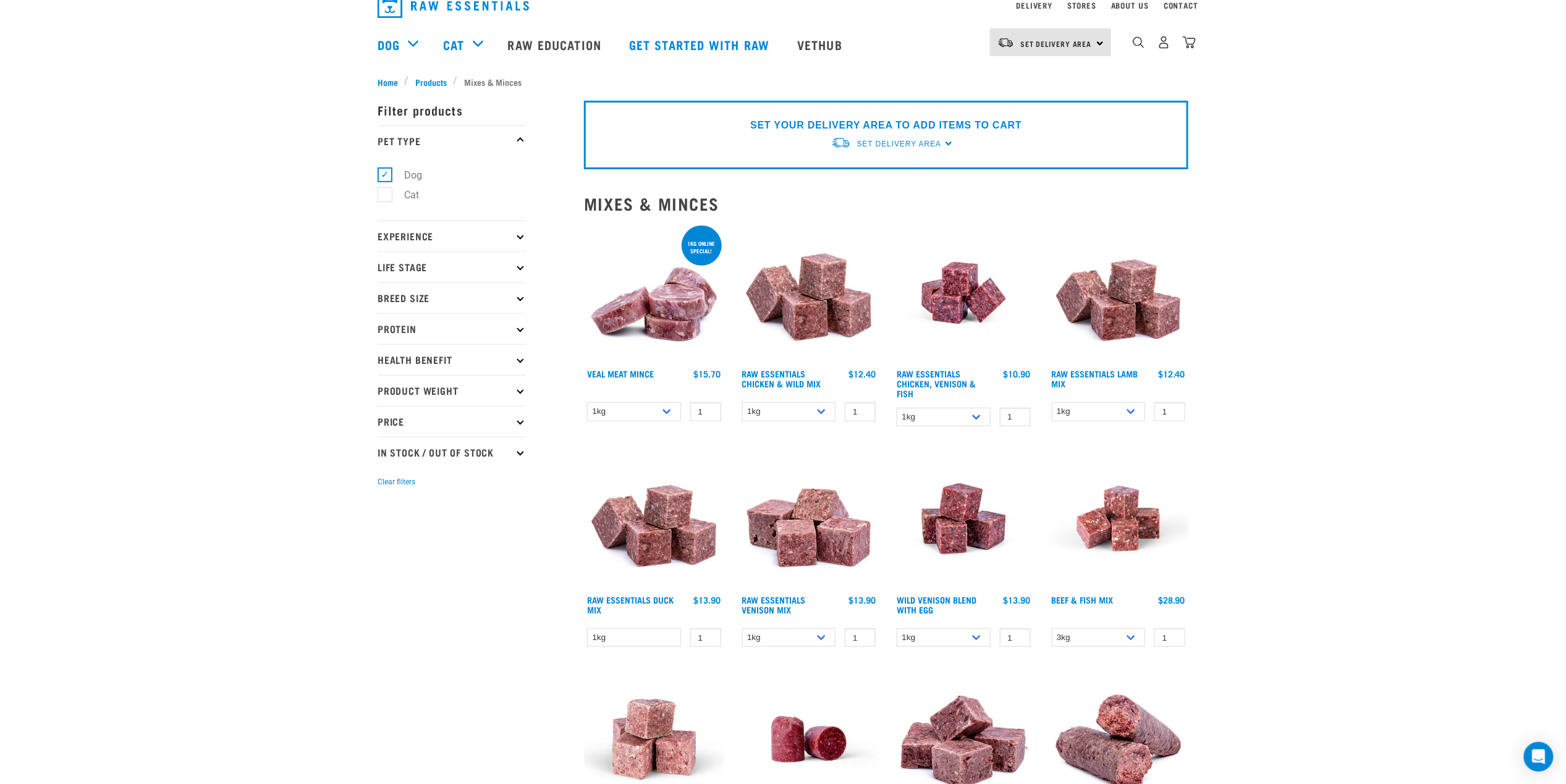
scroll to position [82, 0]
